Goal: Understand process/instructions: Learn how to perform a task or action

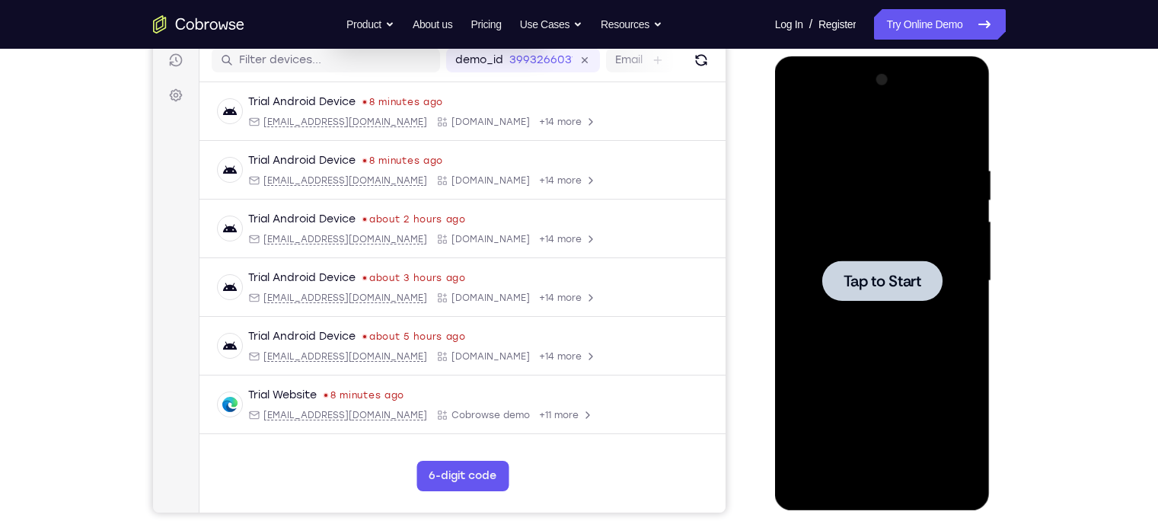
scroll to position [196, 0]
click at [828, 287] on div at bounding box center [882, 280] width 120 height 40
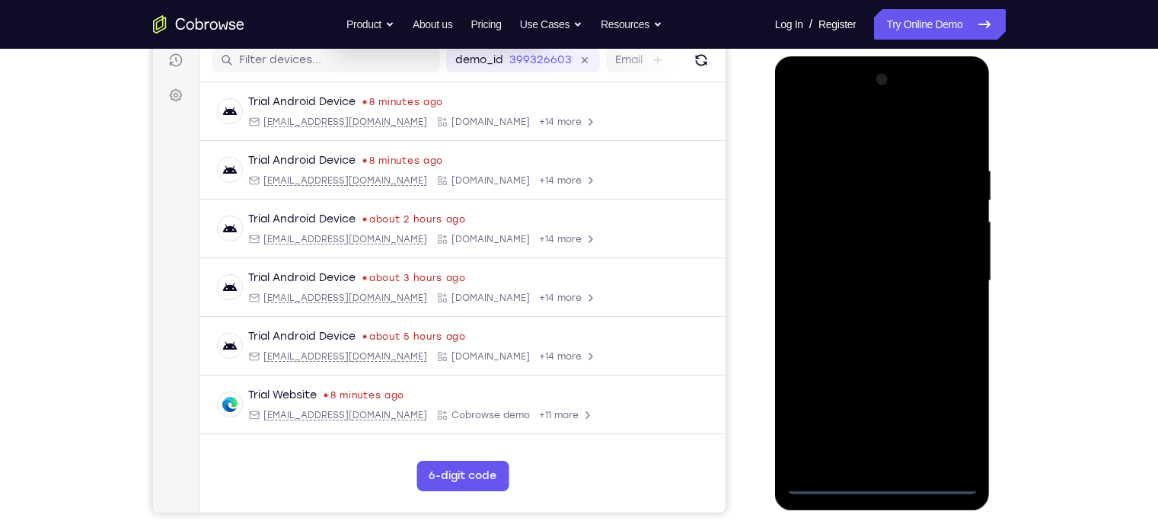
click at [889, 483] on div at bounding box center [883, 281] width 192 height 426
click at [951, 414] on div at bounding box center [883, 281] width 192 height 426
click at [804, 124] on div at bounding box center [883, 281] width 192 height 426
click at [946, 272] on div at bounding box center [883, 281] width 192 height 426
click at [868, 311] on div at bounding box center [883, 281] width 192 height 426
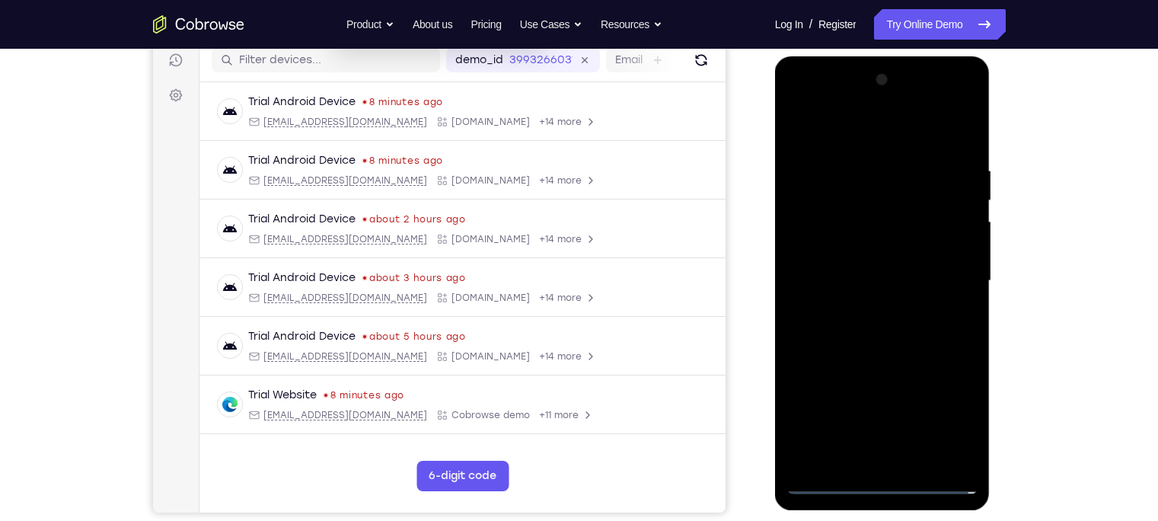
click at [863, 264] on div at bounding box center [883, 281] width 192 height 426
click at [861, 246] on div at bounding box center [883, 281] width 192 height 426
click at [832, 279] on div at bounding box center [883, 281] width 192 height 426
click at [821, 333] on div at bounding box center [883, 281] width 192 height 426
click at [843, 327] on div at bounding box center [883, 281] width 192 height 426
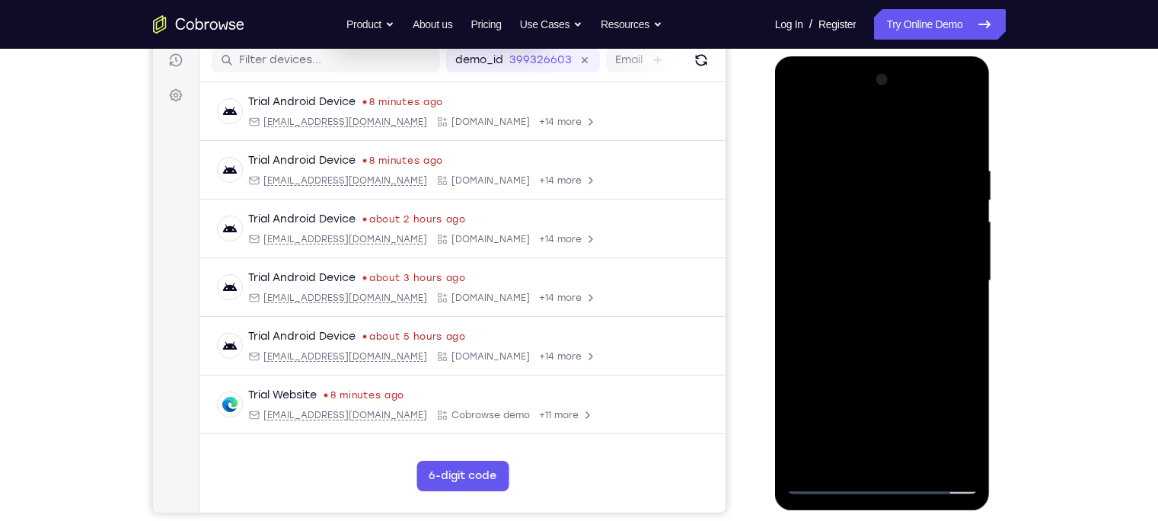
click at [834, 330] on div at bounding box center [883, 281] width 192 height 426
click at [843, 326] on div at bounding box center [883, 281] width 192 height 426
click at [872, 457] on div at bounding box center [883, 281] width 192 height 426
click at [901, 336] on div at bounding box center [883, 281] width 192 height 426
click at [847, 456] on div at bounding box center [883, 281] width 192 height 426
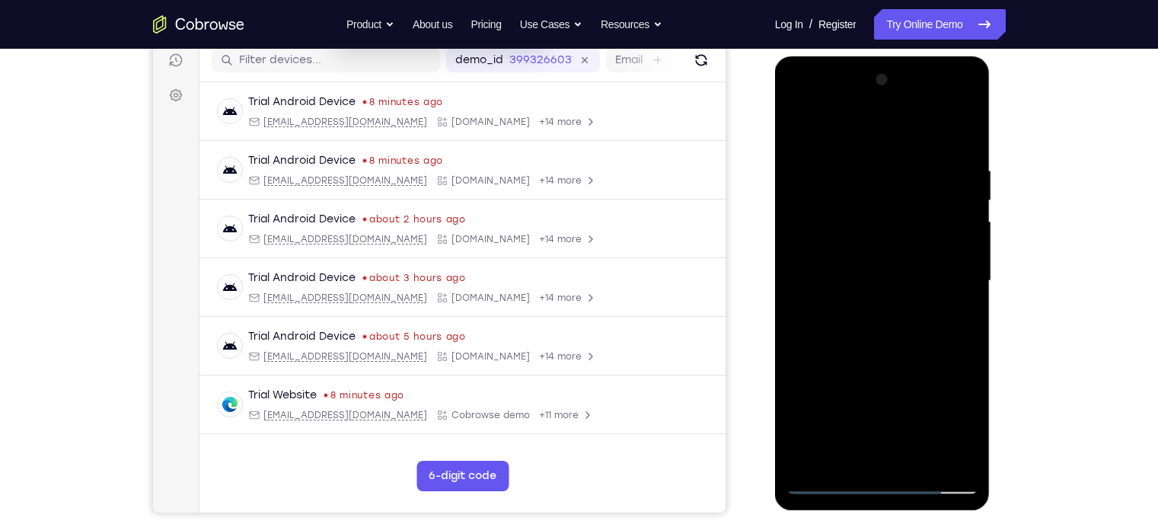
click at [823, 487] on div at bounding box center [883, 281] width 192 height 426
click at [944, 14] on link "Try Online Demo" at bounding box center [939, 24] width 131 height 30
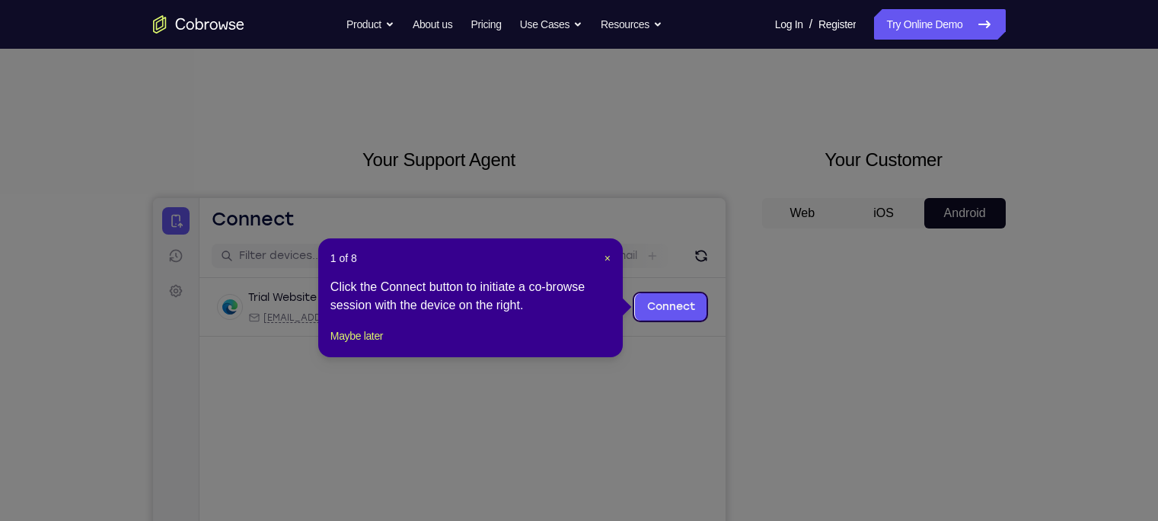
click at [602, 256] on header "1 of 8 ×" at bounding box center [470, 257] width 280 height 15
click at [606, 260] on span "×" at bounding box center [608, 258] width 6 height 12
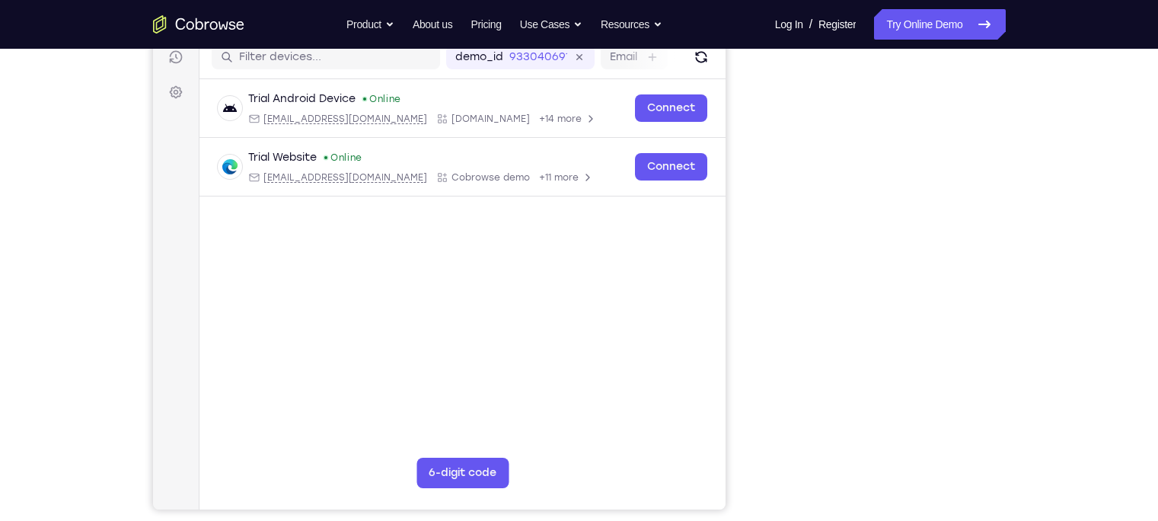
scroll to position [199, 0]
